Goal: Entertainment & Leisure: Consume media (video, audio)

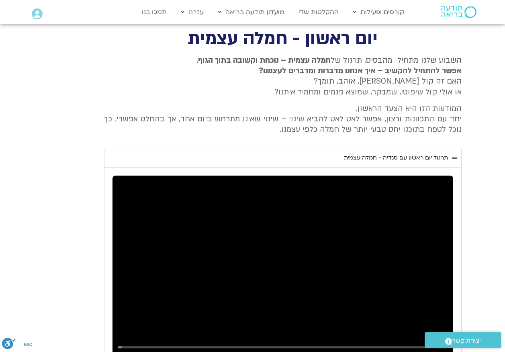
scroll to position [355, 0]
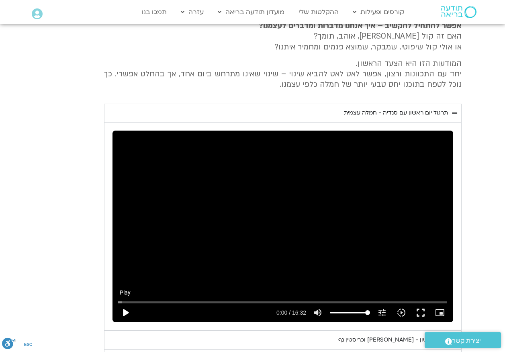
click at [122, 311] on button "play_arrow" at bounding box center [125, 312] width 19 height 19
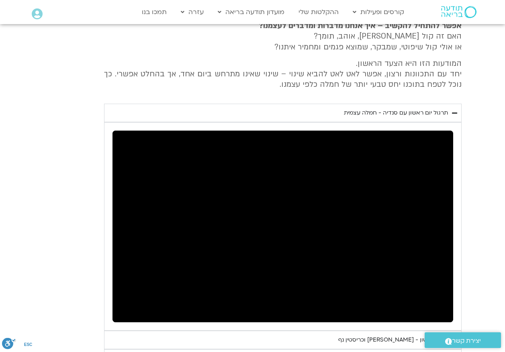
click at [53, 285] on div "יום ראשון - חמלה עצמית השבוע שלנו מתחיל מהבסיס, תרגול של חמלה עצמית – נוכחת וקש…" at bounding box center [252, 186] width 417 height 400
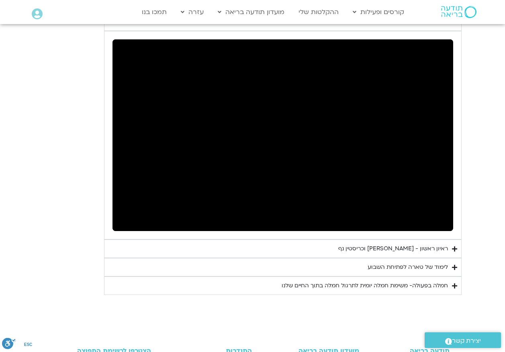
scroll to position [475, 0]
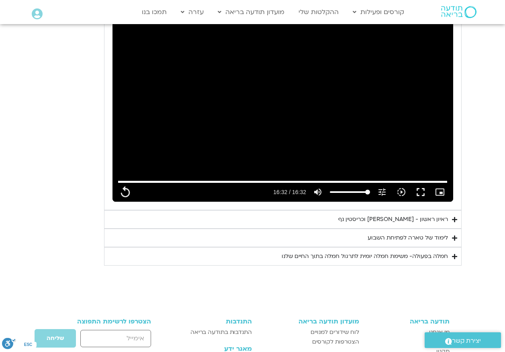
click at [438, 220] on div "ראיון ראשון - טארה בראך וכריסטין נף" at bounding box center [393, 219] width 110 height 10
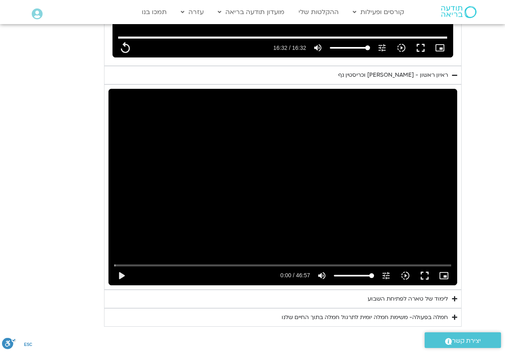
scroll to position [636, 0]
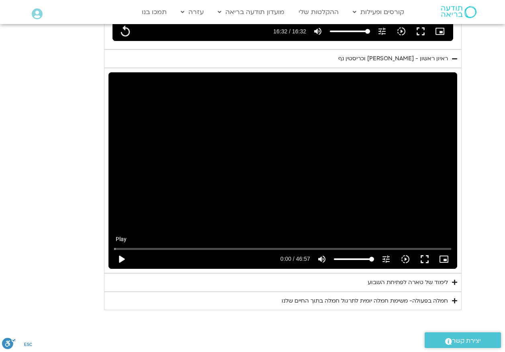
click at [122, 258] on button "play_arrow" at bounding box center [121, 258] width 19 height 19
type input "992.52"
type input "0.178421"
type input "992.52"
type input "0.297858"
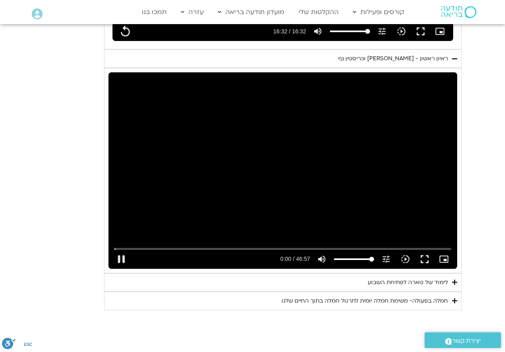
type input "992.52"
type input "0.444417"
type input "992.52"
type input "0.564076"
type input "992.52"
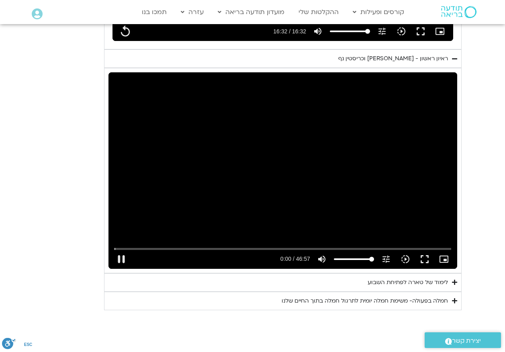
type input "0.697297"
type input "992.52"
type input "0.817113"
type input "992.52"
type input "0.871173"
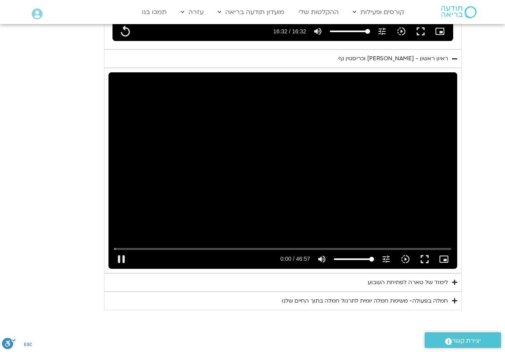
type input "992.52"
type input "1.003879"
type input "992.52"
type input "1.136691"
type input "992.52"
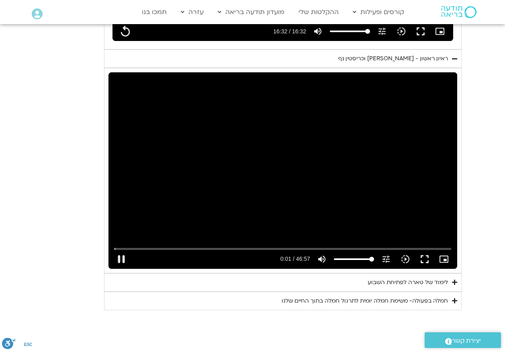
type input "1.270421"
type input "992.52"
type input "1.403494"
type input "992.52"
type input "1.536677"
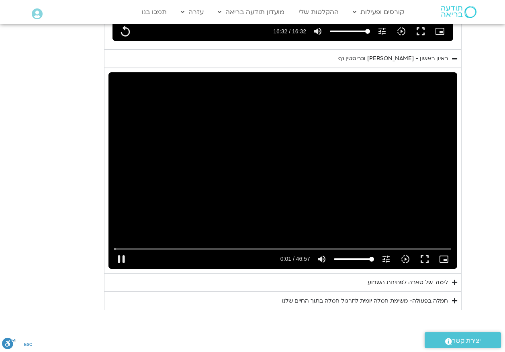
type input "992.52"
type input "1.661937"
type input "992.52"
type input "1.883641"
type input "992.52"
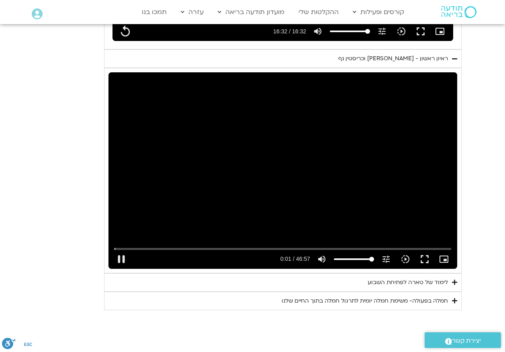
type input "2.017028"
type input "992.52"
type input "2.150253"
type input "992.52"
type input "2.285004"
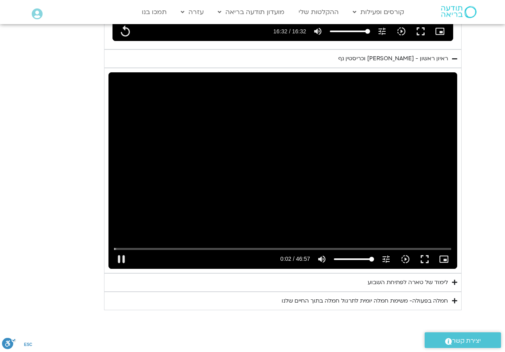
type input "992.52"
type input "2.403639"
type input "992.52"
type input "2.447357"
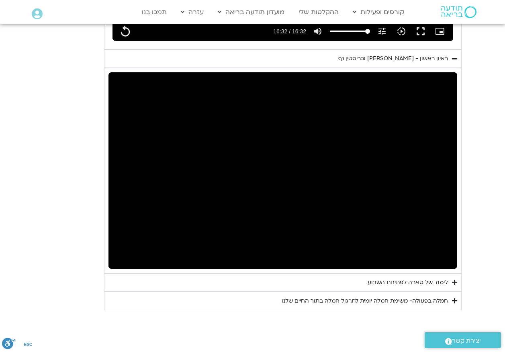
type input "992.52"
type input "2.671348"
type input "992.52"
type input "2.699906"
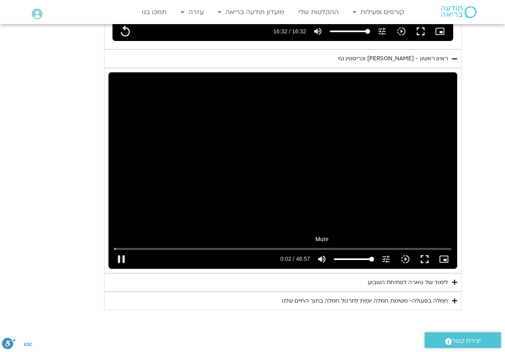
type input "992.52"
type input "2.830698"
type input "992.52"
type input "2.962989"
type input "992.52"
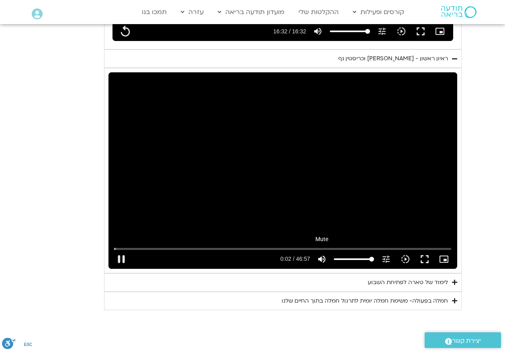
type input "3.097001"
type input "992.52"
type input "3.224183"
type input "992.52"
type input "3.350145"
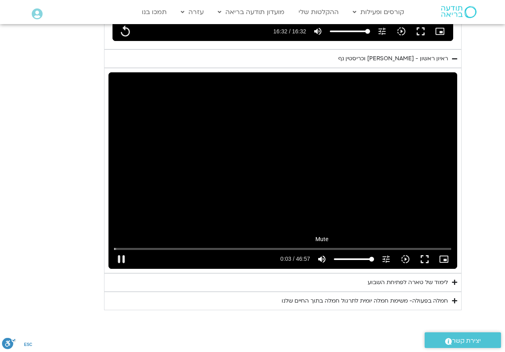
type input "992.52"
type input "3.482516"
type input "992.52"
type input "3.618383"
type input "992.52"
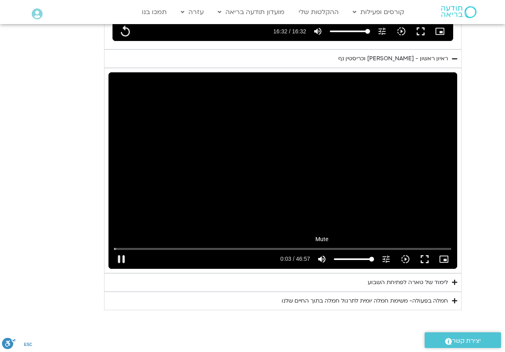
type input "3.744105"
type input "992.52"
type input "3.87378"
type input "992.52"
type input "4.010288"
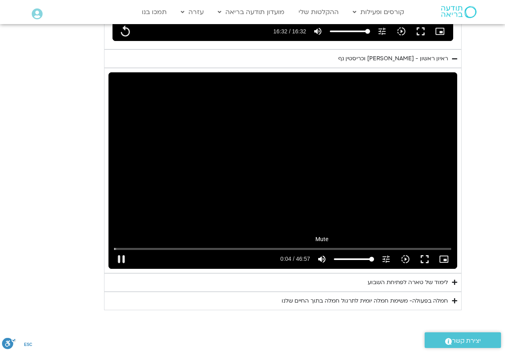
type input "992.52"
type input "4.147975"
type input "992.52"
type input "4.287943"
type input "992.52"
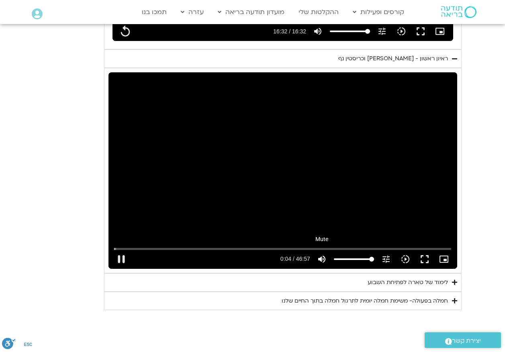
type input "4.424269"
type input "992.52"
type input "4.550172"
type input "992.52"
type input "4.687407"
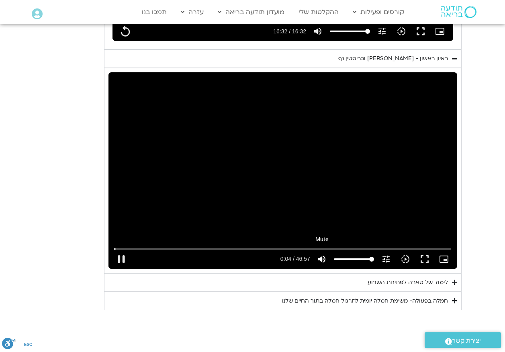
type input "992.52"
type input "4.824273"
type input "992.52"
type input "4.960887"
type input "992.52"
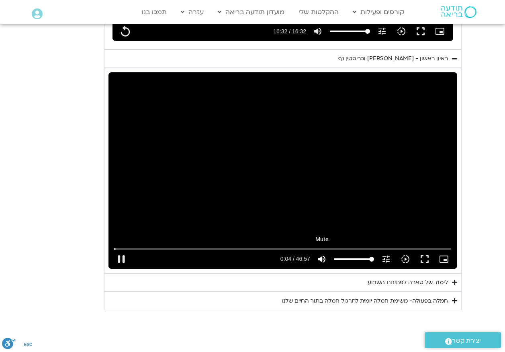
type input "5.100471"
type input "992.52"
type input "5.229758"
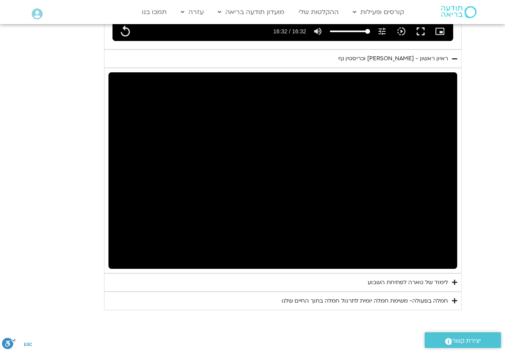
type input "992.52"
type input "20.064476"
type input "992.52"
type input "20.145553"
type input "992.52"
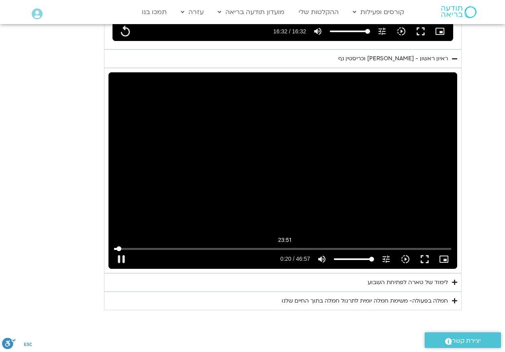
type input "20.280251"
type input "992.52"
type input "20.414919"
type input "992.52"
type input "20.545103"
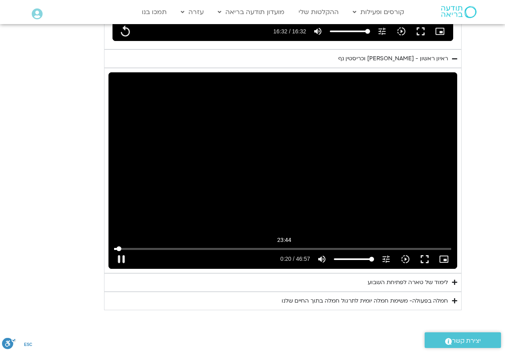
type input "992.52"
type input "20.677286"
type input "992.52"
type input "20.810378"
type input "992.52"
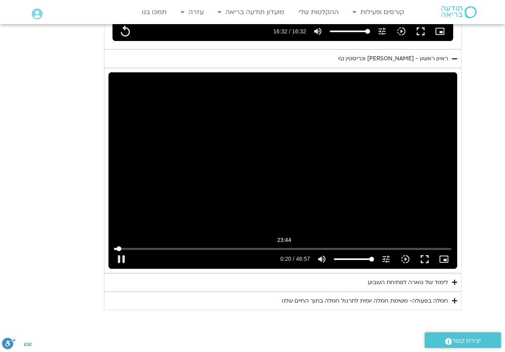
type input "20.943749"
type input "992.52"
type input "21.077049"
type input "992.52"
type input "21.209887"
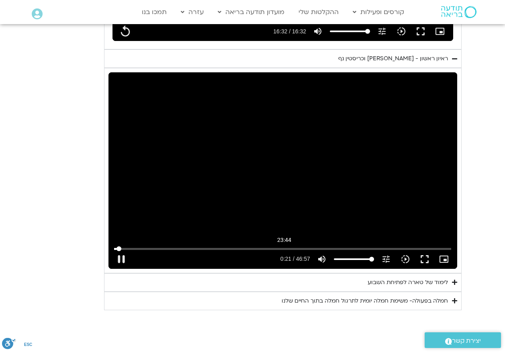
type input "992.52"
type input "21.343597"
type input "992.52"
type input "21.476565"
type input "992.52"
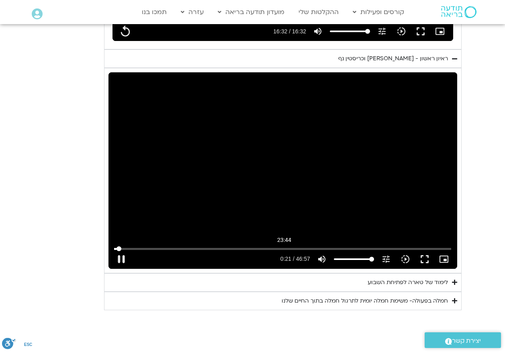
type input "21.61002"
type input "992.52"
type input "21.744539"
type input "992.52"
type input "21.876675"
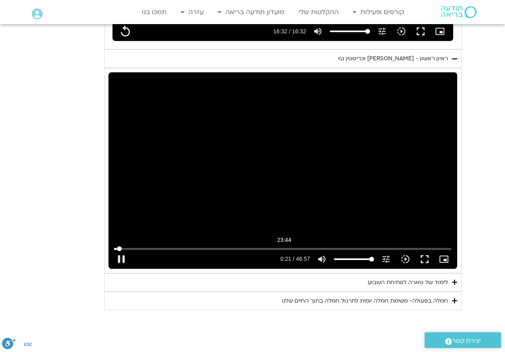
type input "992.52"
type input "22.009992"
type input "992.52"
type input "22.143312"
type input "992.52"
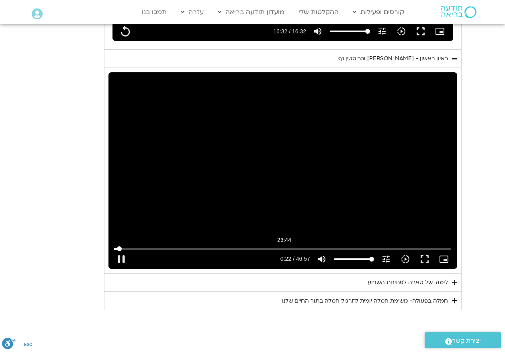
type input "22.279192"
type input "992.52"
type input "22.414558"
type input "992.52"
type input "22.543525"
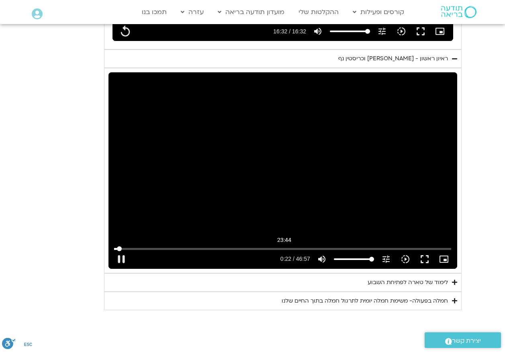
type input "992.52"
type input "22.676523"
type input "992.52"
type input "22.809699"
type input "992.52"
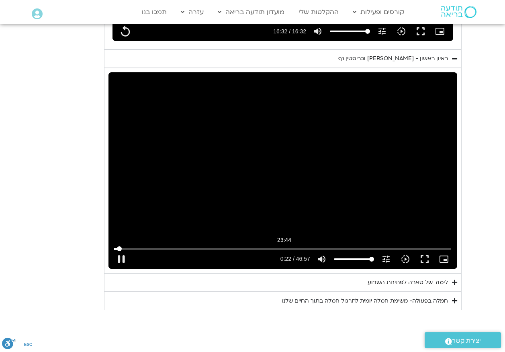
type input "22.945985"
type input "992.52"
type input "23.076212"
type input "992.52"
type input "23.209536"
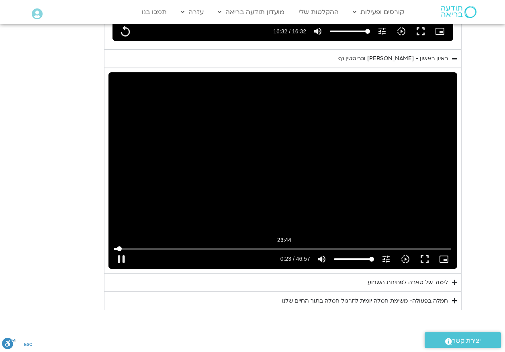
type input "992.52"
type input "23.342739"
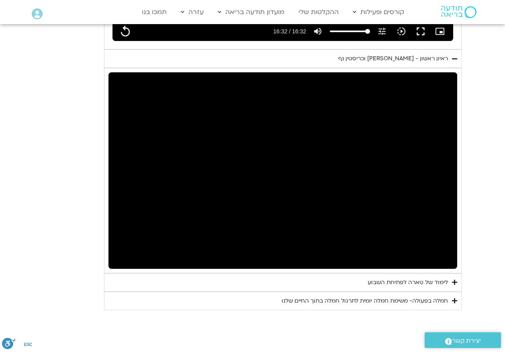
type input "992.52"
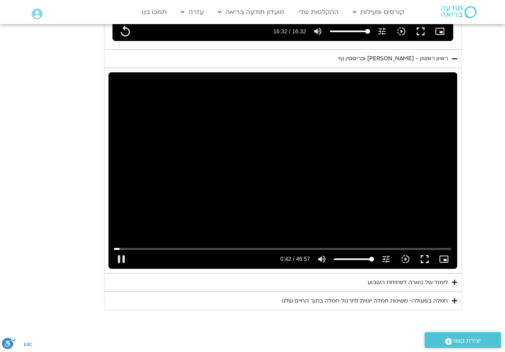
type input "42.299583"
type input "992.52"
type input "42.443713"
type input "992.52"
type input "42.471471"
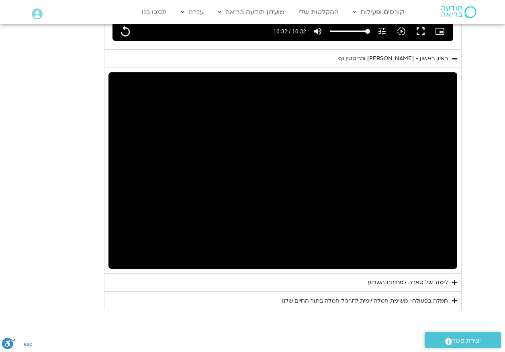
type input "992.52"
type input "42.949986"
type input "992.52"
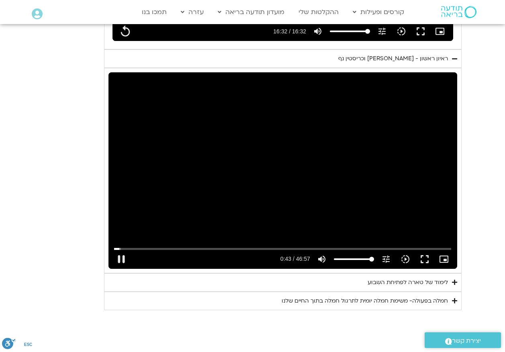
type input "43.017272"
type input "992.52"
type input "43.125325"
type input "992.52"
type input "43.350019"
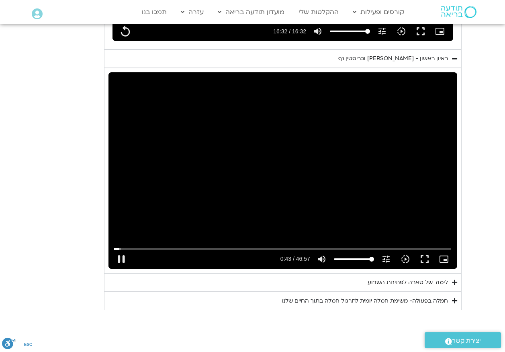
type input "992.52"
type input "43.470266"
type input "992.52"
type input "43.603287"
type input "992.52"
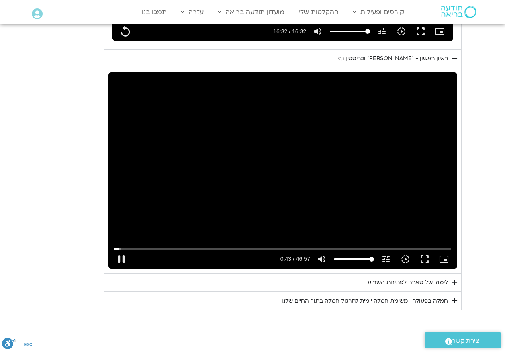
type input "43.736601"
type input "992.52"
type input "43.829803"
type input "992.52"
type input "43.89686"
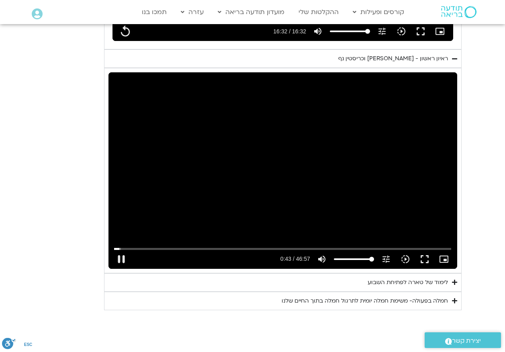
type input "992.52"
type input "44.030154"
type input "992.52"
type input "44.163488"
type input "992.52"
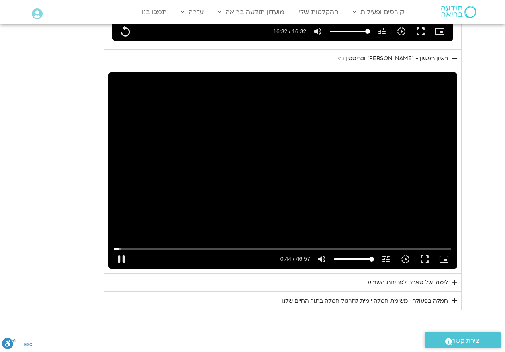
type input "44.29654"
type input "992.52"
type input "44.424366"
type input "992.52"
type input "44.550751"
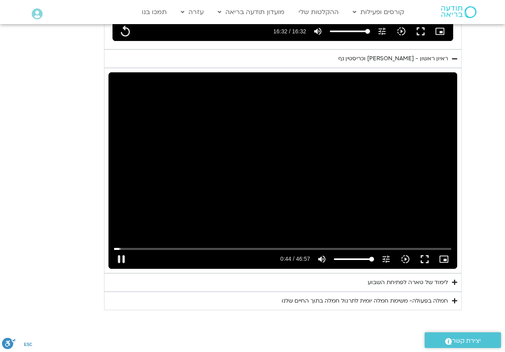
type input "992.52"
type input "44.682803"
type input "992.52"
type input "44.815915"
type input "992.52"
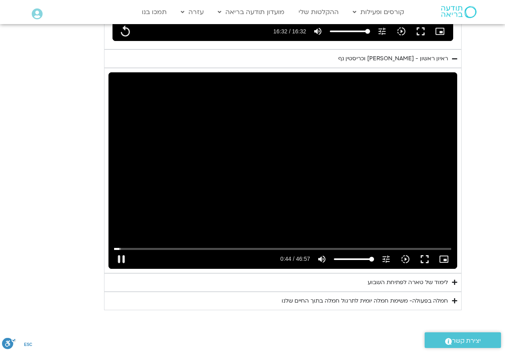
type input "44.949032"
type input "992.52"
type input "45.082328"
type input "992.52"
type input "45.215902"
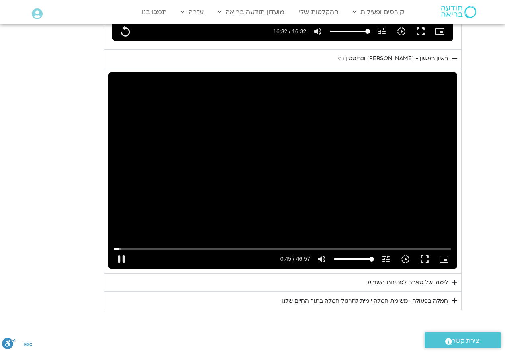
type input "992.52"
type input "45.34971"
type input "992.52"
type input "45.503375"
type input "992.52"
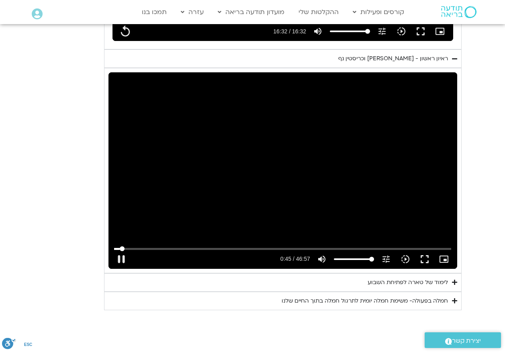
type input "45.683009"
type input "992.52"
type input "45.818103"
type input "992.52"
type input "45.925266"
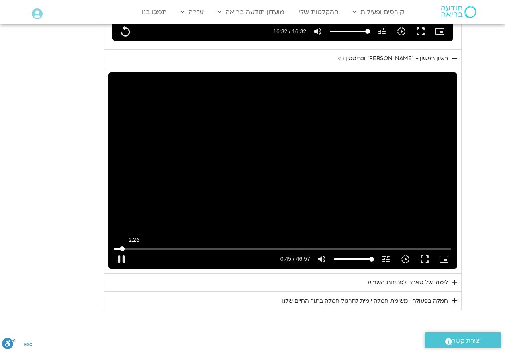
type input "992.52"
type input "45.993438"
type input "992.52"
type input "46.133544"
type input "992.52"
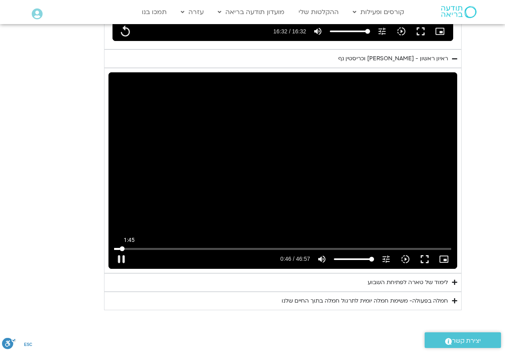
type input "46.26905"
type input "992.52"
type input "46.401857"
type input "992.52"
type input "46.527326"
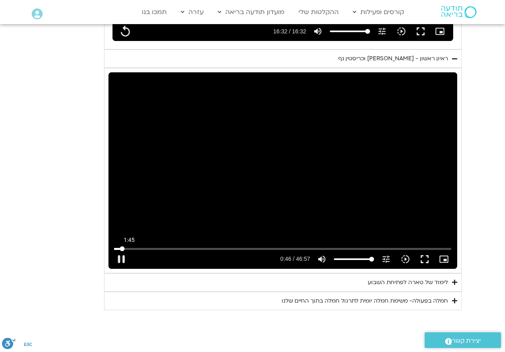
type input "992.52"
type input "46.656197"
type input "992.52"
type input "46.909219"
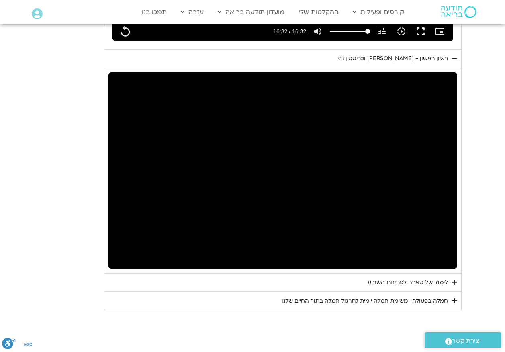
click at [255, 285] on summary "לימוד של טארה לפתיחת השבוע" at bounding box center [282, 282] width 357 height 18
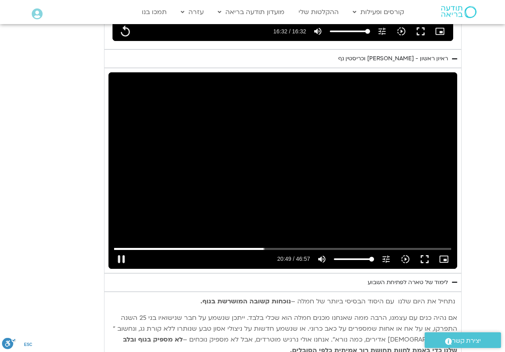
click at [352, 253] on div "pause 20:49 / 46:57 volume_up Mute tune Resolution Auto 720p slow_motion_video …" at bounding box center [283, 258] width 342 height 19
click at [119, 258] on button "pause" at bounding box center [121, 258] width 19 height 19
click at [122, 259] on button "play_arrow" at bounding box center [121, 258] width 19 height 19
click at [125, 257] on button "pause" at bounding box center [121, 258] width 19 height 19
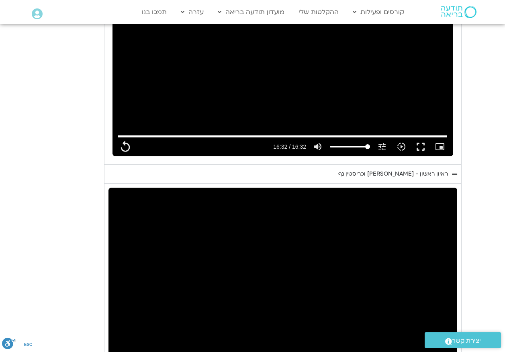
drag, startPoint x: 35, startPoint y: 280, endPoint x: 512, endPoint y: -42, distance: 575.2
click at [504, 0] on html "דלג לתוכן Main Menu קורסים ופעילות לוח שידורים התכניות שלי קורסים ההקלטות שלי מ…" at bounding box center [252, 182] width 505 height 1407
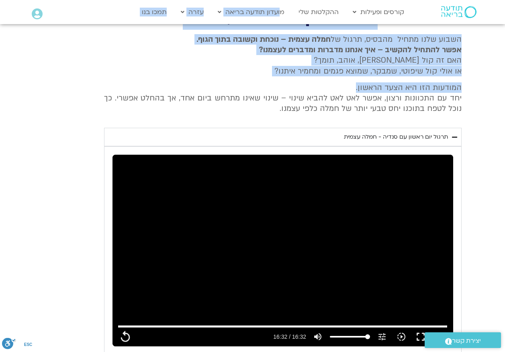
drag, startPoint x: 512, startPoint y: -42, endPoint x: 315, endPoint y: 54, distance: 219.2
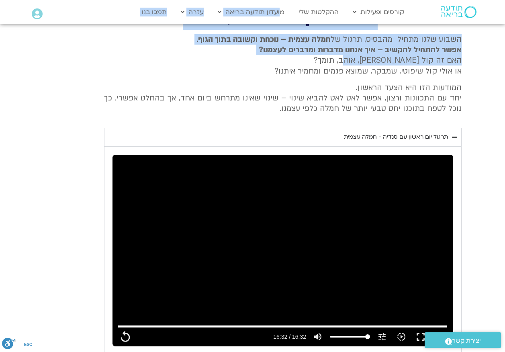
click at [289, 100] on p "המודעות הזו היא הצעד הראשון. יחד עם התכוונות ורצון, אפשר לאט לאט להביא שינוי – …" at bounding box center [282, 98] width 357 height 32
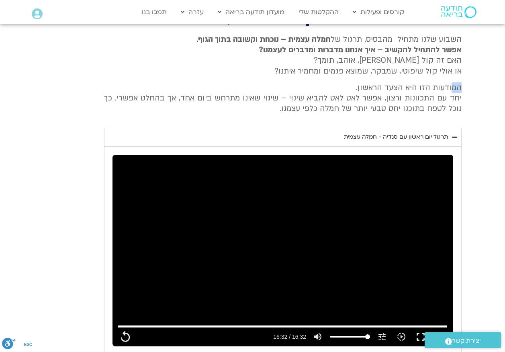
drag, startPoint x: 127, startPoint y: 128, endPoint x: 510, endPoint y: 72, distance: 387.3
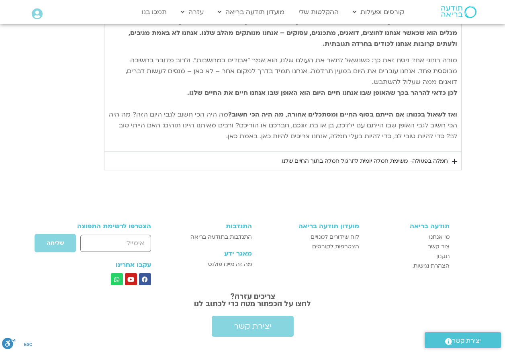
scroll to position [1032, 0]
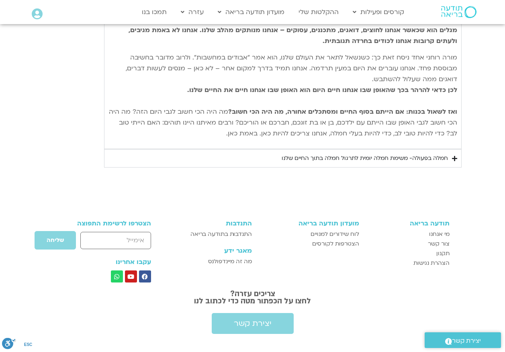
click at [437, 157] on div "חמלה בפעולה- משימת חמלה יומית לתרגול חמלה בתוך החיים שלנו" at bounding box center [364, 158] width 166 height 10
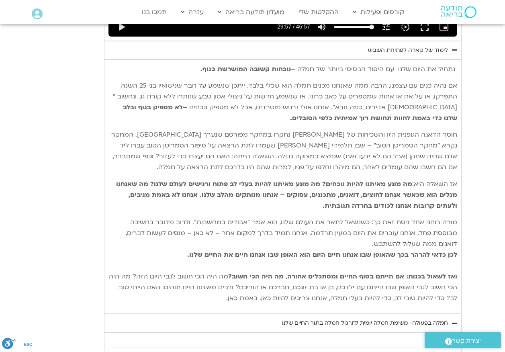
scroll to position [792, 0]
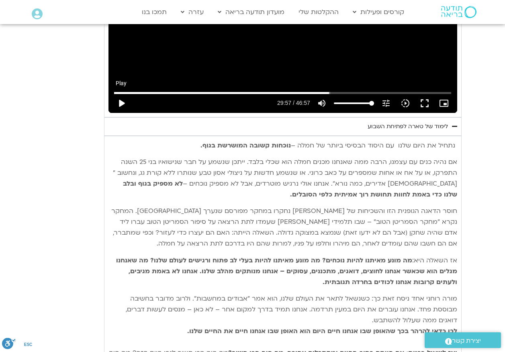
click at [119, 101] on button "play_arrow" at bounding box center [121, 103] width 19 height 19
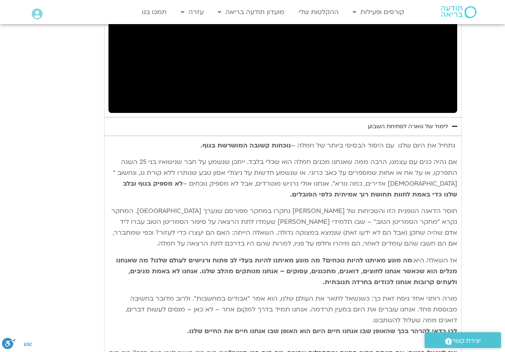
scroll to position [671, 0]
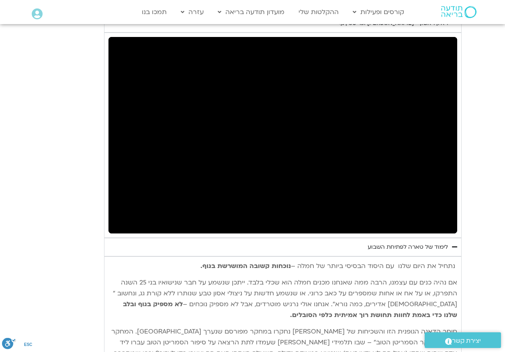
click at [224, 314] on p "אם נהיה כנים עם עצמנו, הרבה ממה שאנחנו מכנים חמלה הוא שכלי בלבד. ייתכן שנשמע על…" at bounding box center [282, 298] width 348 height 43
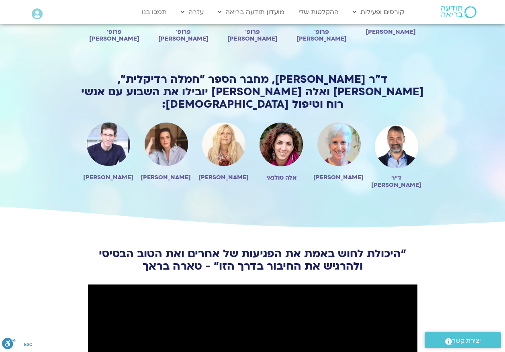
scroll to position [803, 0]
